Goal: Task Accomplishment & Management: Manage account settings

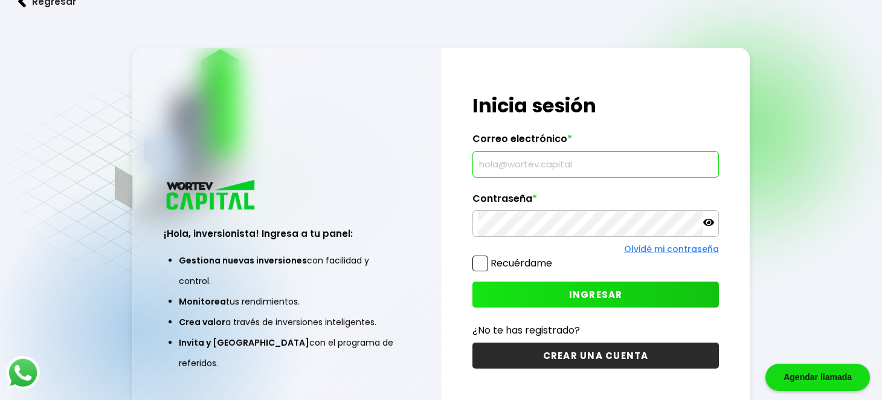
click at [530, 162] on input "text" at bounding box center [596, 164] width 236 height 25
type input "[PERSON_NAME][EMAIL_ADDRESS][DOMAIN_NAME]"
click at [537, 290] on button "INGRESAR" at bounding box center [595, 294] width 246 height 26
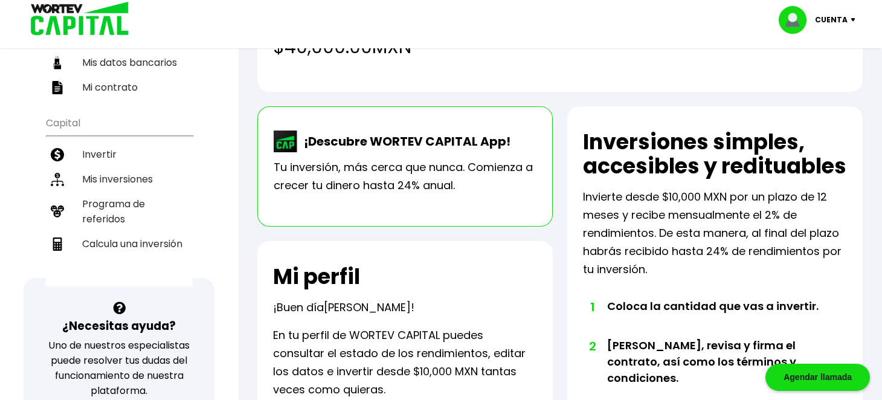
scroll to position [193, 0]
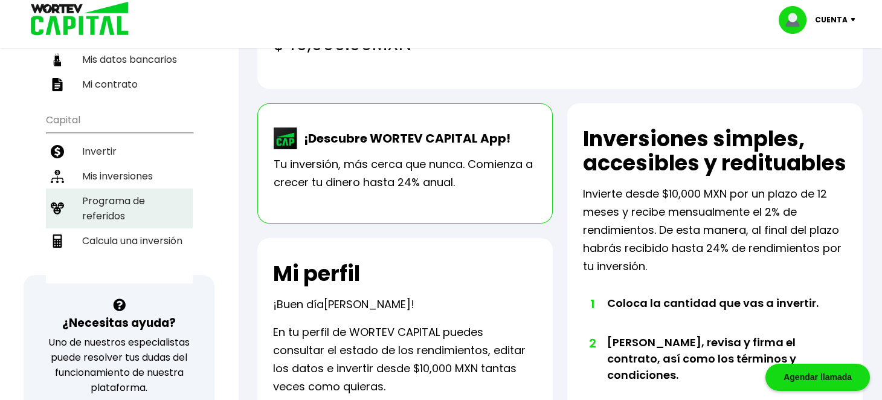
click at [103, 205] on li "Programa de referidos" at bounding box center [119, 208] width 147 height 40
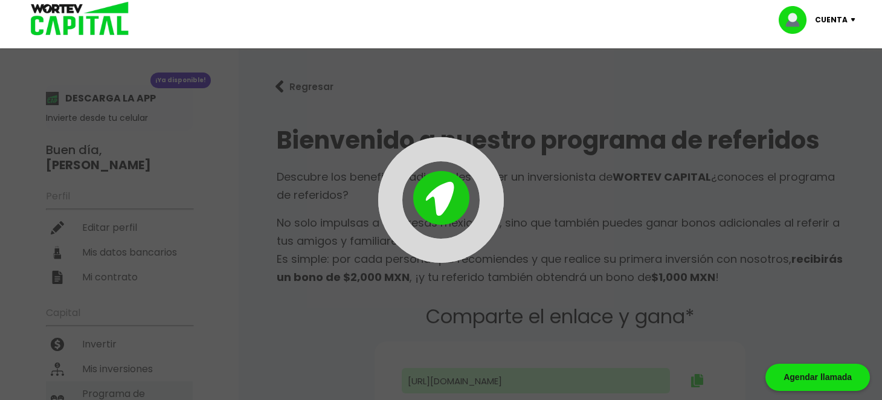
type input "[URL][DOMAIN_NAME]"
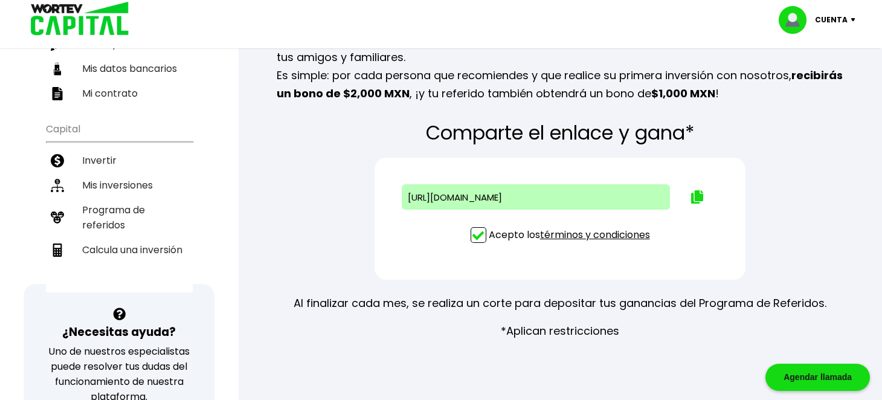
scroll to position [185, 0]
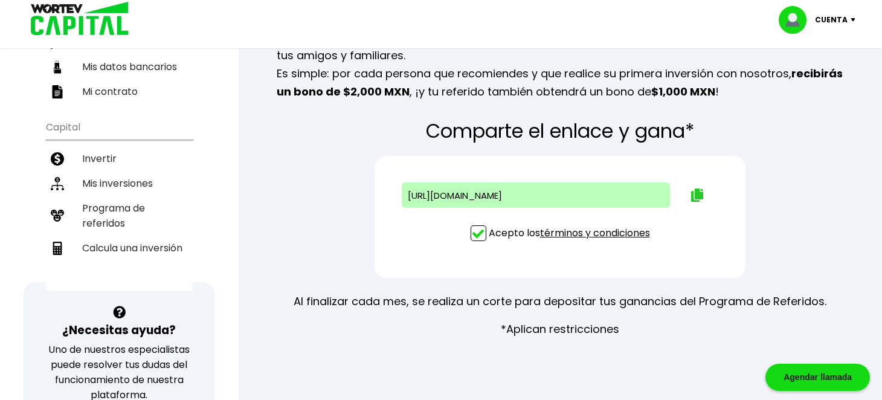
click at [696, 193] on img at bounding box center [697, 194] width 12 height 13
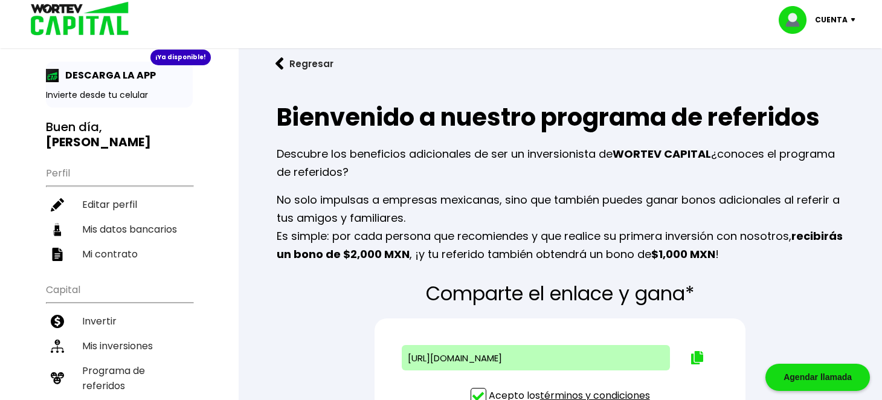
scroll to position [0, 0]
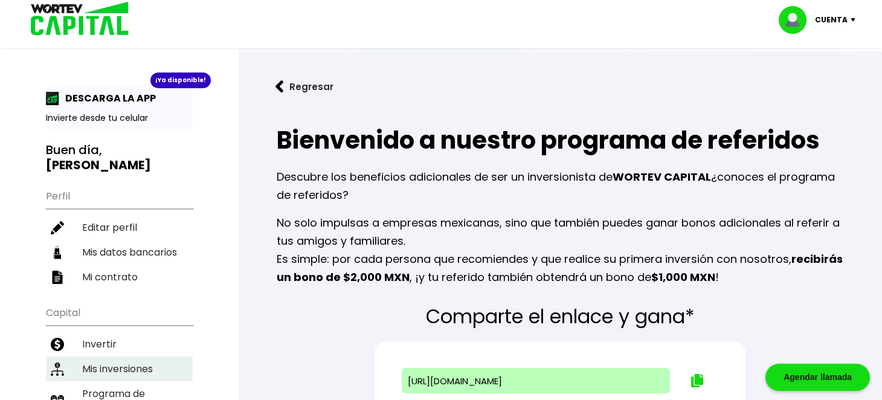
click at [132, 363] on li "Mis inversiones" at bounding box center [119, 368] width 147 height 25
